Goal: Navigation & Orientation: Find specific page/section

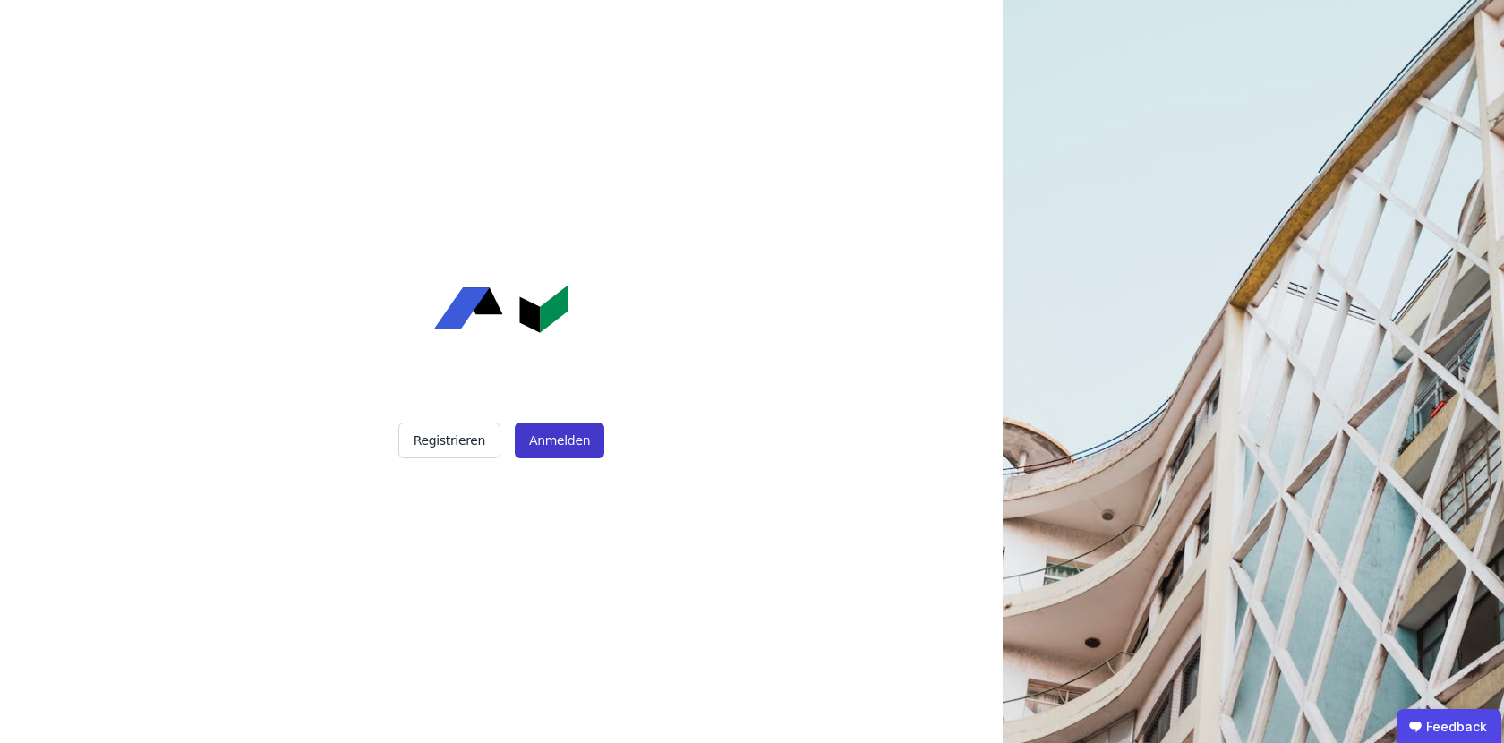
click at [540, 428] on button "Anmelden" at bounding box center [560, 440] width 90 height 36
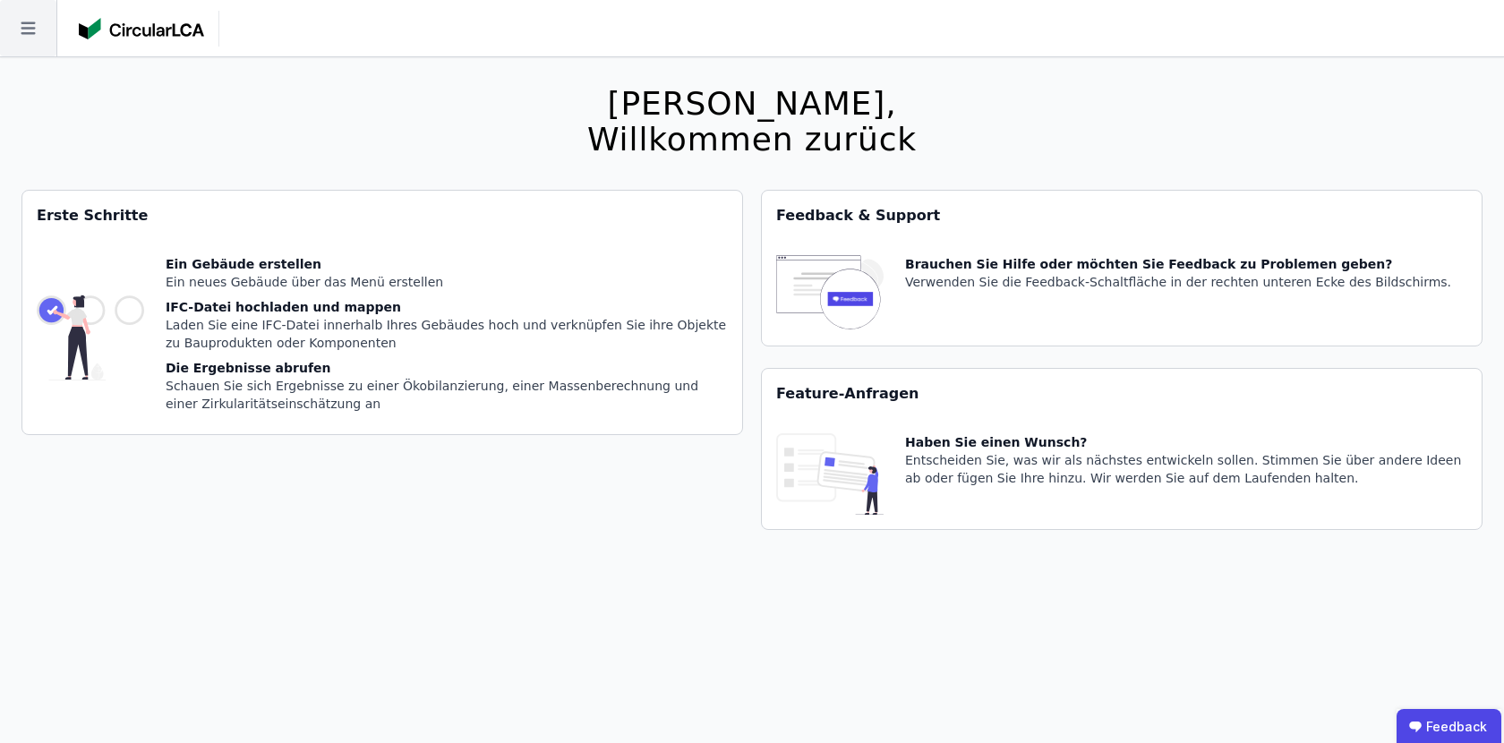
click at [13, 37] on icon at bounding box center [28, 28] width 56 height 56
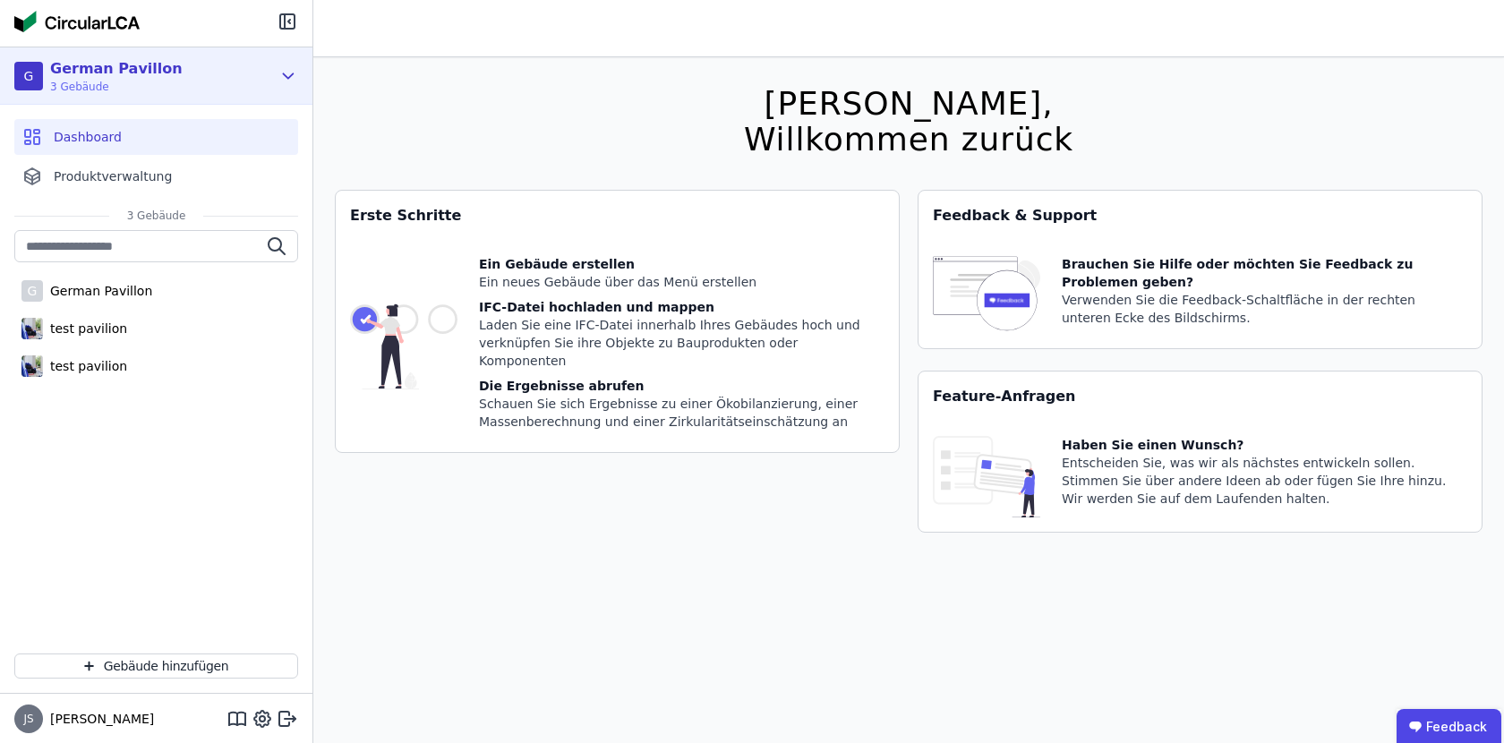
click at [289, 73] on icon at bounding box center [288, 75] width 20 height 21
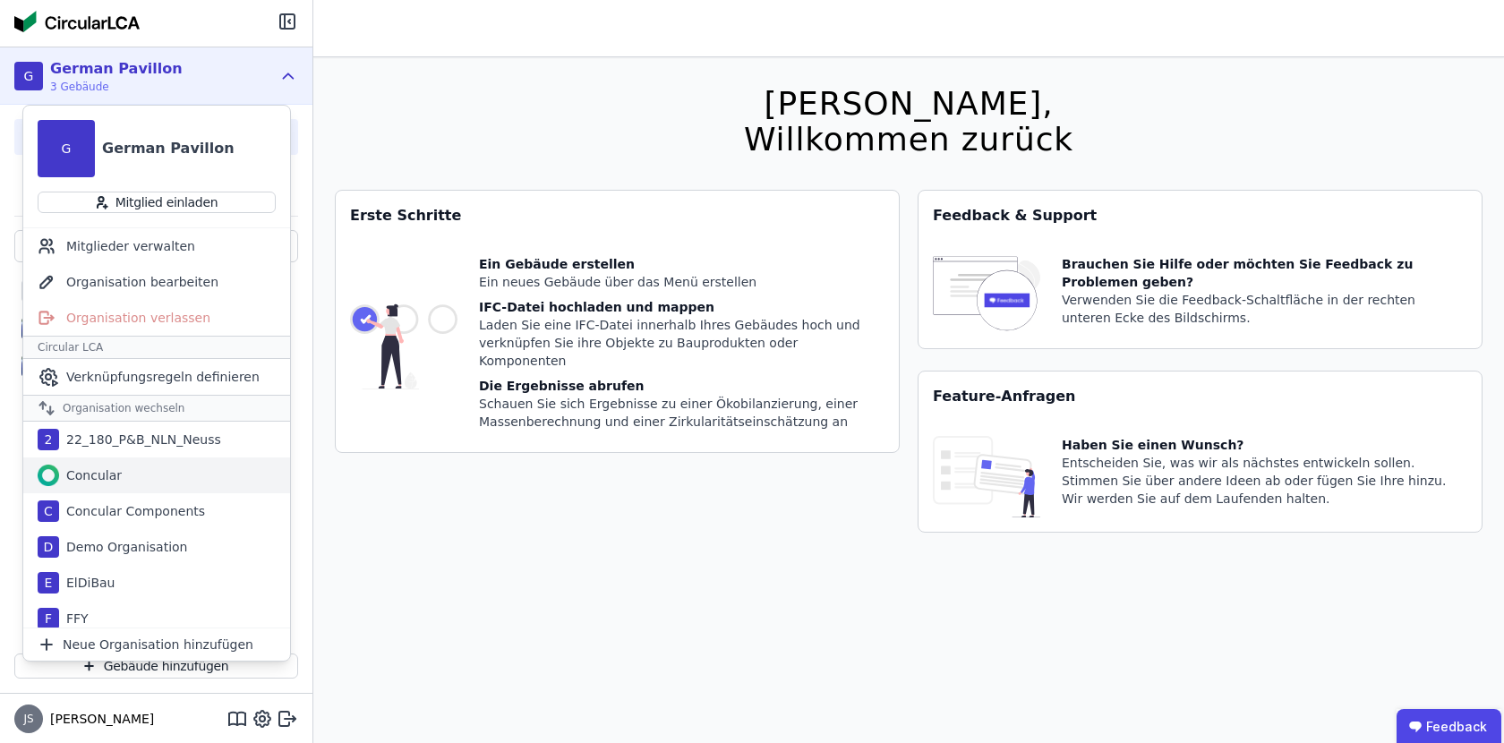
click at [114, 479] on div "Concular" at bounding box center [90, 475] width 63 height 18
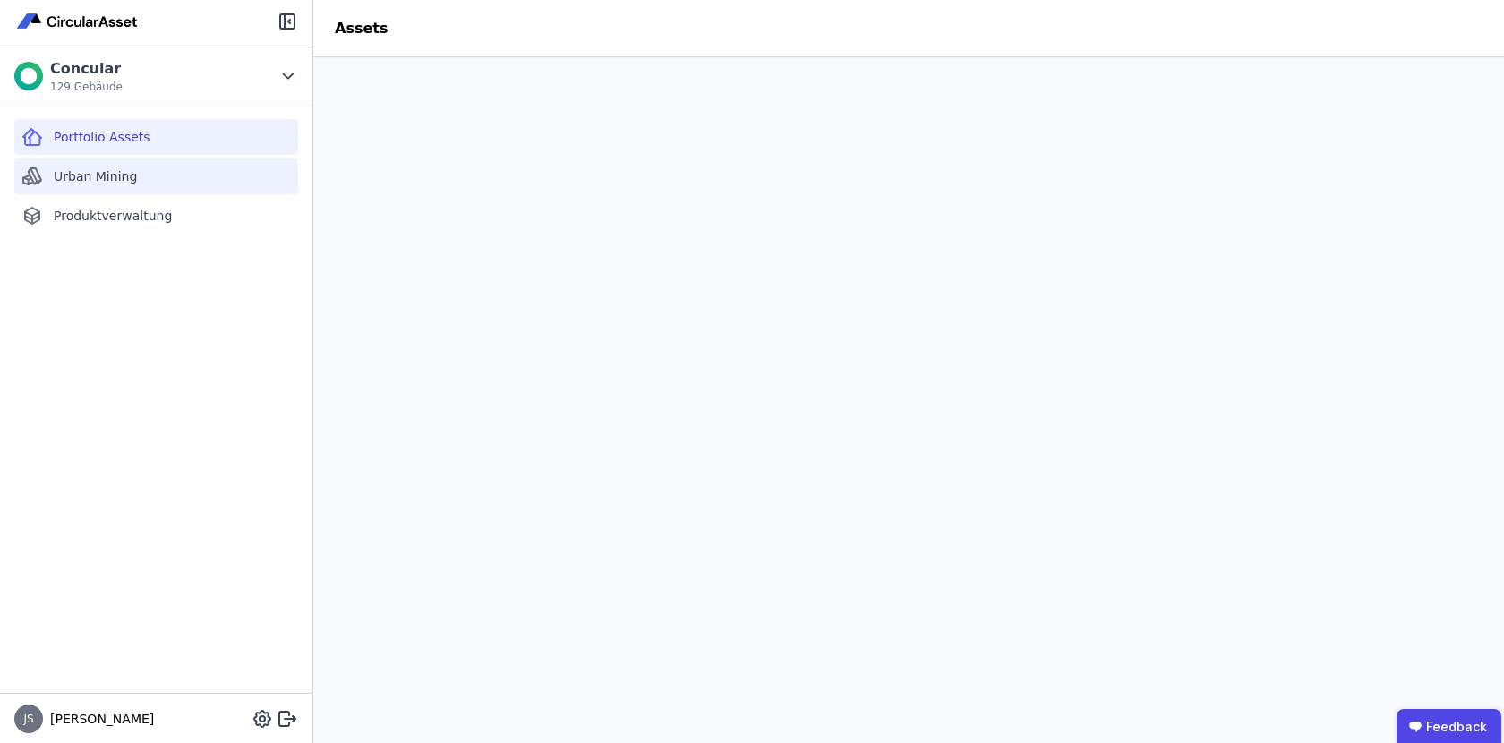
click at [183, 171] on div "Urban Mining" at bounding box center [156, 176] width 284 height 36
